Goal: Task Accomplishment & Management: Complete application form

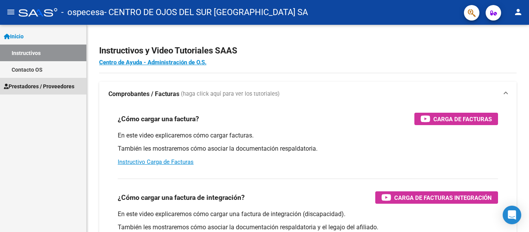
click at [50, 87] on span "Prestadores / Proveedores" at bounding box center [39, 86] width 70 height 9
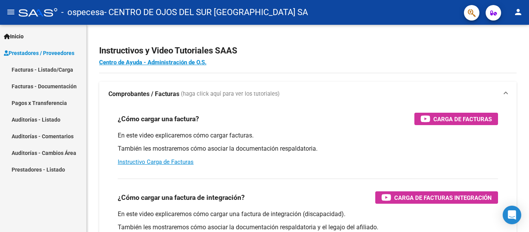
click at [51, 64] on link "Facturas - Listado/Carga" at bounding box center [43, 69] width 86 height 17
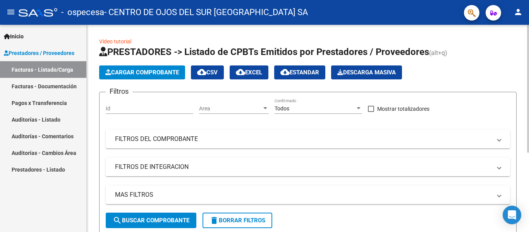
click at [154, 89] on app-list-header "PRESTADORES -> Listado de CPBTs Emitidos por Prestadores / Proveedores (alt+q) …" at bounding box center [307, 140] width 417 height 189
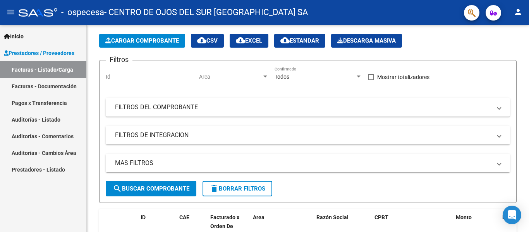
scroll to position [21, 0]
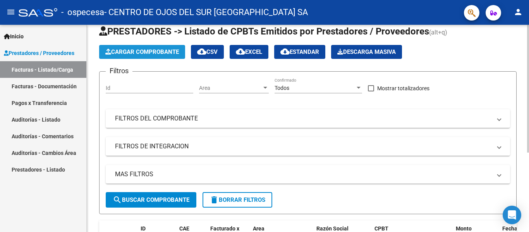
click at [167, 51] on span "Cargar Comprobante" at bounding box center [142, 51] width 74 height 7
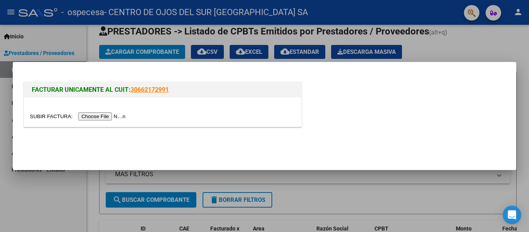
click at [114, 117] on input "file" at bounding box center [79, 116] width 98 height 8
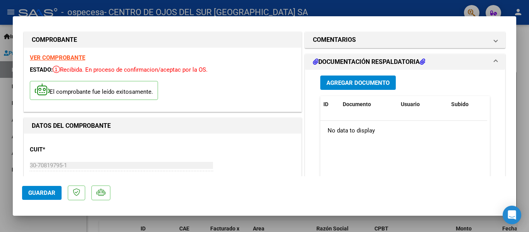
scroll to position [0, 0]
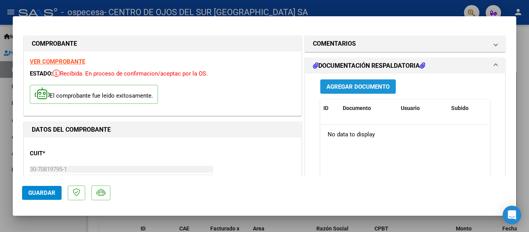
click at [357, 83] on span "Agregar Documento" at bounding box center [357, 86] width 63 height 7
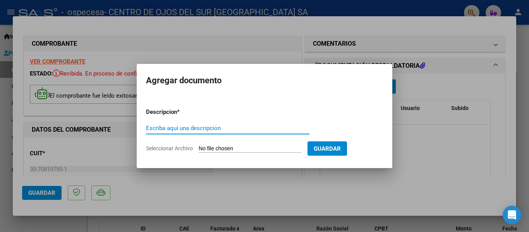
click at [267, 129] on input "Escriba aquí una descripcion" at bounding box center [227, 128] width 163 height 7
type input "Doc respaldatoria"
click at [261, 145] on input "Seleccionar Archivo" at bounding box center [250, 148] width 103 height 7
type input "C:\fakepath\Osvimed Documentacion 1.pdf"
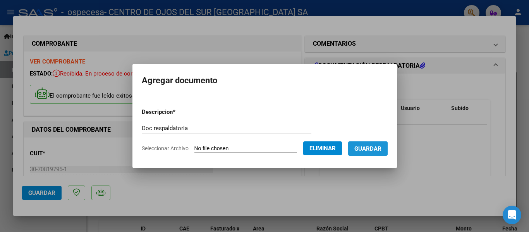
click at [364, 147] on span "Guardar" at bounding box center [367, 148] width 27 height 7
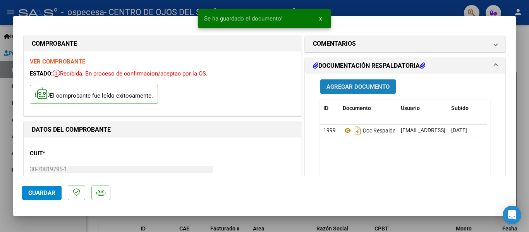
click at [362, 85] on span "Agregar Documento" at bounding box center [357, 86] width 63 height 7
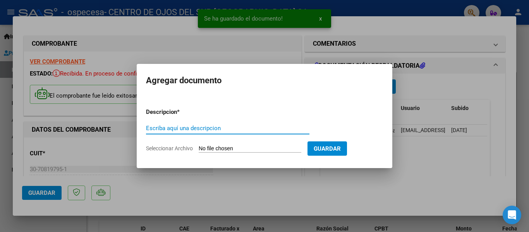
click at [228, 129] on input "Escriba aquí una descripcion" at bounding box center [227, 128] width 163 height 7
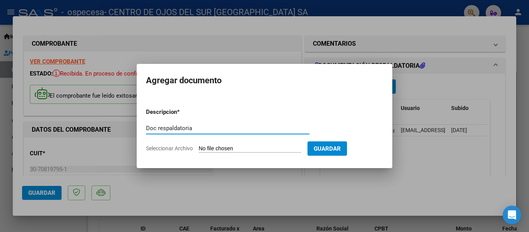
type input "Doc respaldatoria"
click at [182, 148] on span "Seleccionar Archivo" at bounding box center [169, 148] width 47 height 6
click at [199, 148] on input "Seleccionar Archivo" at bounding box center [250, 148] width 103 height 7
type input "C:\fakepath\Osvimed Documentacion 2.pdf"
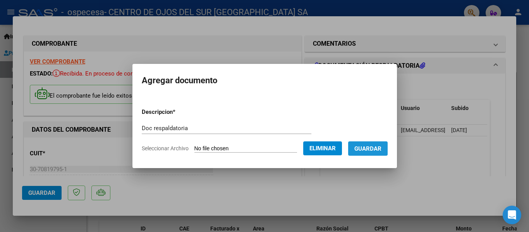
click at [371, 148] on span "Guardar" at bounding box center [367, 148] width 27 height 7
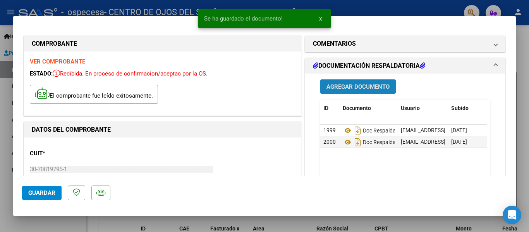
click at [342, 86] on span "Agregar Documento" at bounding box center [357, 86] width 63 height 7
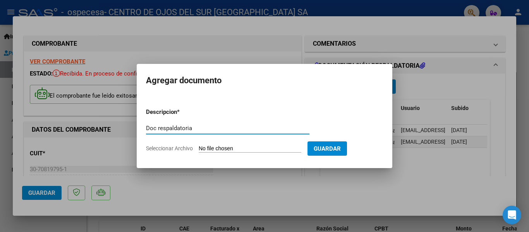
type input "Doc respaldatoria"
click at [180, 146] on span "Seleccionar Archivo" at bounding box center [169, 148] width 47 height 6
click at [199, 146] on input "Seleccionar Archivo" at bounding box center [250, 148] width 103 height 7
type input "C:\fakepath\Osvimed Documentacion 3.pdf"
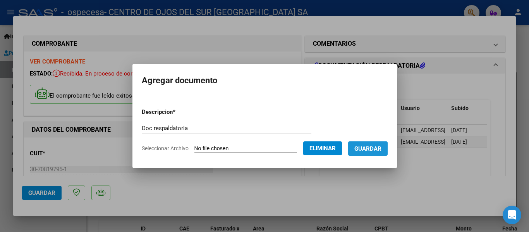
click at [383, 143] on button "Guardar" at bounding box center [367, 148] width 39 height 14
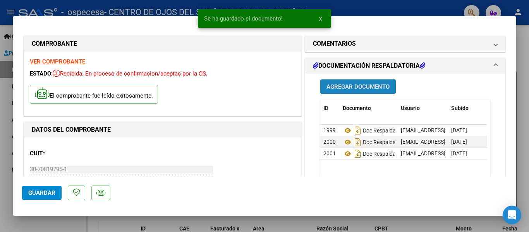
click at [359, 84] on span "Agregar Documento" at bounding box center [357, 86] width 63 height 7
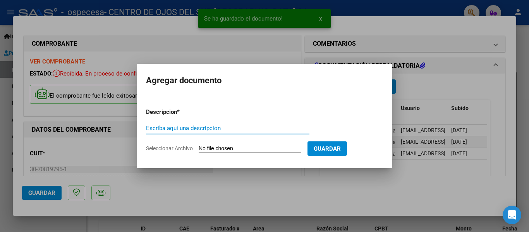
click at [218, 127] on input "Escriba aquí una descripcion" at bounding box center [227, 128] width 163 height 7
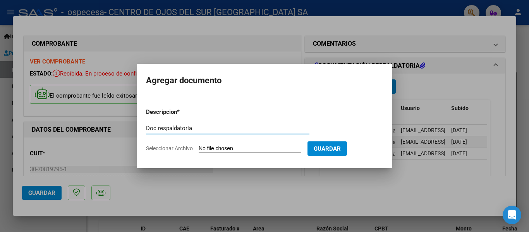
type input "Doc respaldatoria"
click at [182, 149] on span "Seleccionar Archivo" at bounding box center [169, 148] width 47 height 6
click at [199, 149] on input "Seleccionar Archivo" at bounding box center [250, 148] width 103 height 7
type input "C:\fakepath\Osvimed Documentacion 4.pdf"
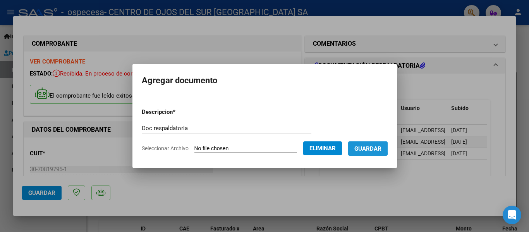
click at [362, 147] on span "Guardar" at bounding box center [367, 148] width 27 height 7
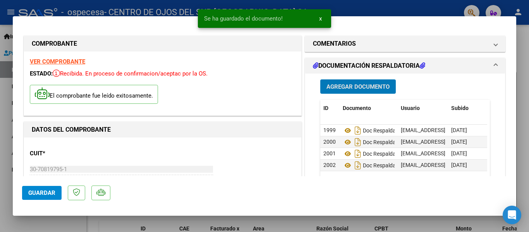
click at [354, 91] on button "Agregar Documento" at bounding box center [358, 86] width 76 height 14
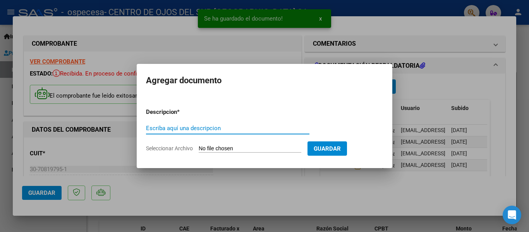
click at [208, 125] on input "Escriba aquí una descripcion" at bounding box center [227, 128] width 163 height 7
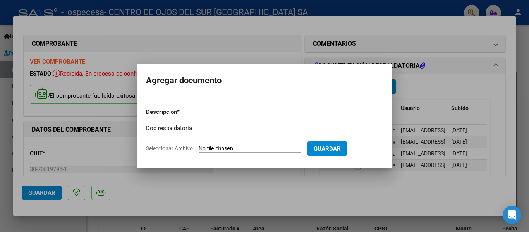
type input "Doc respaldatoria"
click at [168, 151] on span "Seleccionar Archivo" at bounding box center [169, 148] width 47 height 6
click at [199, 151] on input "Seleccionar Archivo" at bounding box center [250, 148] width 103 height 7
type input "C:\fakepath\Osvimed Documentacion 5.pdf"
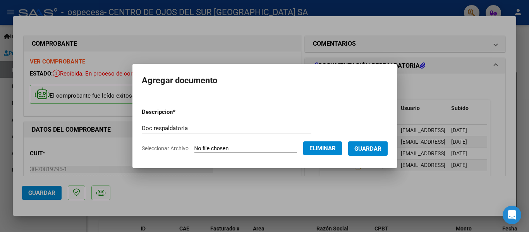
click at [369, 154] on button "Guardar" at bounding box center [367, 148] width 39 height 14
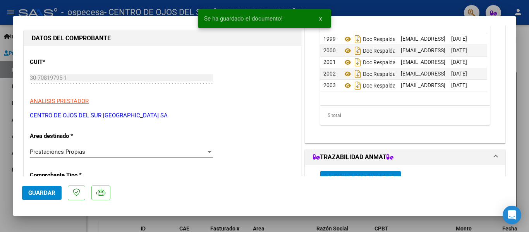
scroll to position [93, 0]
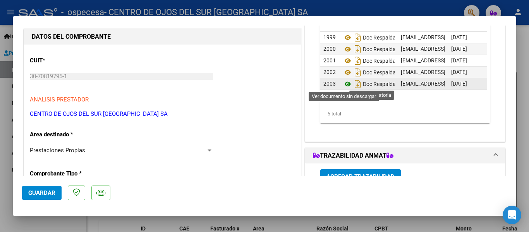
click at [344, 84] on icon at bounding box center [348, 83] width 10 height 9
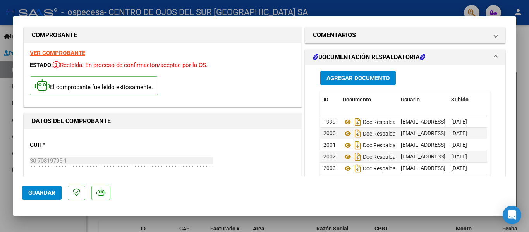
scroll to position [0, 0]
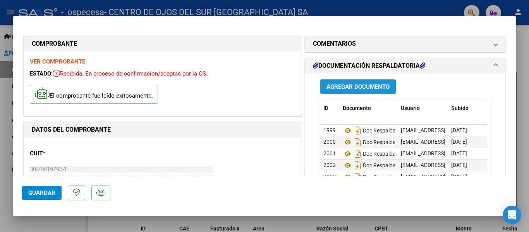
click at [374, 88] on span "Agregar Documento" at bounding box center [357, 86] width 63 height 7
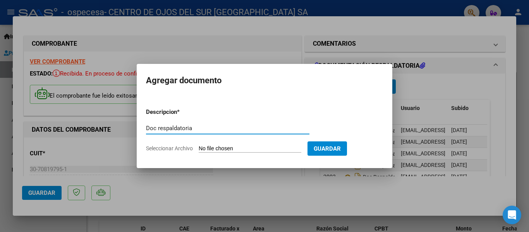
type input "Doc respaldatoria"
click at [154, 147] on span "Seleccionar Archivo" at bounding box center [169, 148] width 47 height 6
click at [199, 147] on input "Seleccionar Archivo" at bounding box center [250, 148] width 103 height 7
type input "C:\fakepath\Osvimed Documentacion 6.pdf"
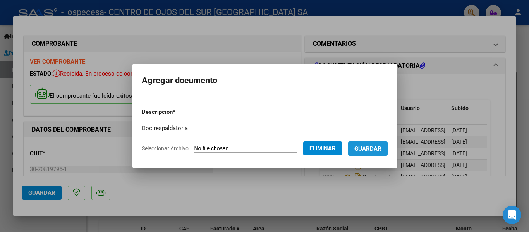
click at [370, 155] on button "Guardar" at bounding box center [367, 148] width 39 height 14
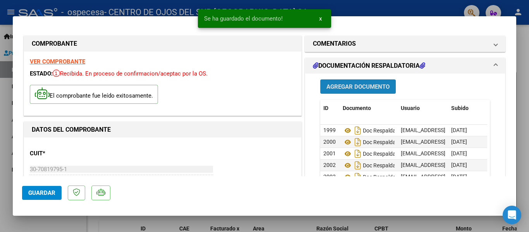
click at [352, 86] on span "Agregar Documento" at bounding box center [357, 86] width 63 height 7
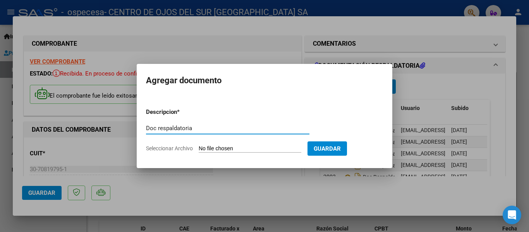
type input "Doc respaldatoria"
click at [180, 146] on span "Seleccionar Archivo" at bounding box center [169, 148] width 47 height 6
click at [199, 146] on input "Seleccionar Archivo" at bounding box center [250, 148] width 103 height 7
type input "C:\fakepath\Osvimed Documentacion.pdf"
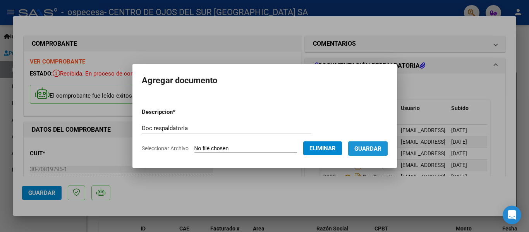
click at [369, 148] on span "Guardar" at bounding box center [367, 148] width 27 height 7
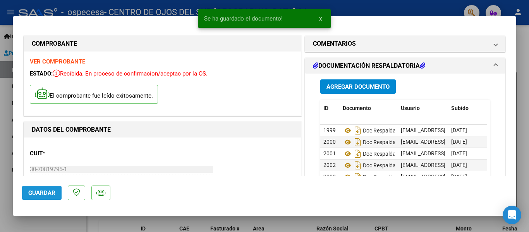
click at [53, 191] on span "Guardar" at bounding box center [41, 192] width 27 height 7
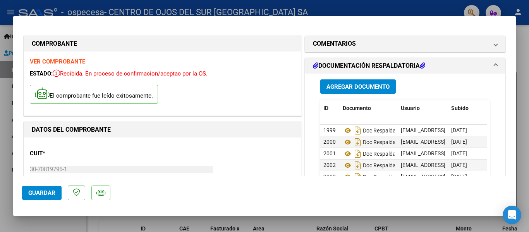
click at [194, 113] on div "VER COMPROBANTE ESTADO: Recibida. En proceso de confirmacion/aceptac por la OS.…" at bounding box center [162, 83] width 277 height 64
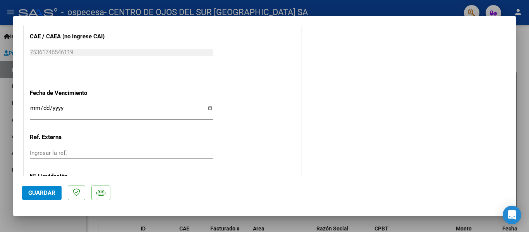
scroll to position [468, 0]
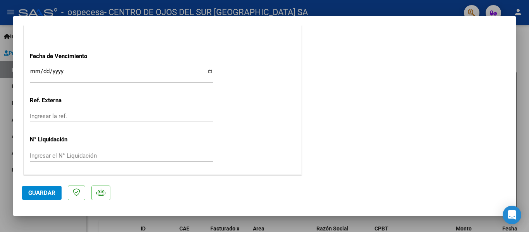
click at [39, 195] on span "Guardar" at bounding box center [41, 192] width 27 height 7
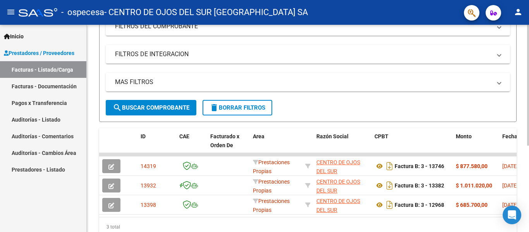
scroll to position [113, 0]
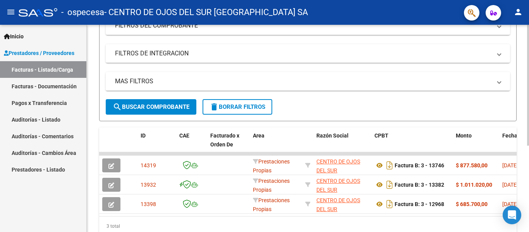
click at [529, 110] on div at bounding box center [528, 154] width 2 height 121
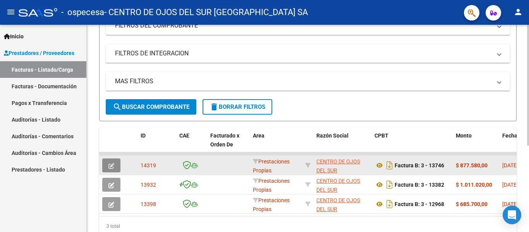
click at [106, 167] on button "button" at bounding box center [111, 165] width 18 height 14
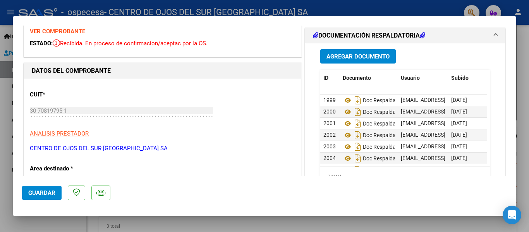
scroll to position [0, 0]
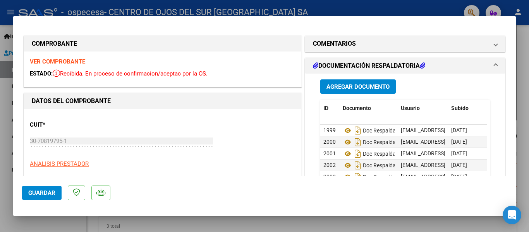
click at [526, 32] on div at bounding box center [264, 116] width 529 height 232
type input "$ 0,00"
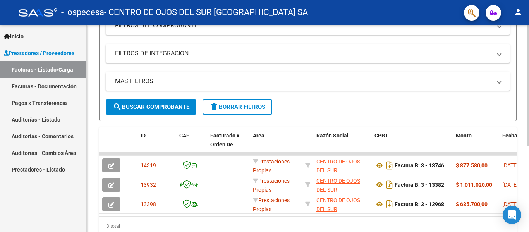
scroll to position [0, 365]
